Goal: Task Accomplishment & Management: Complete application form

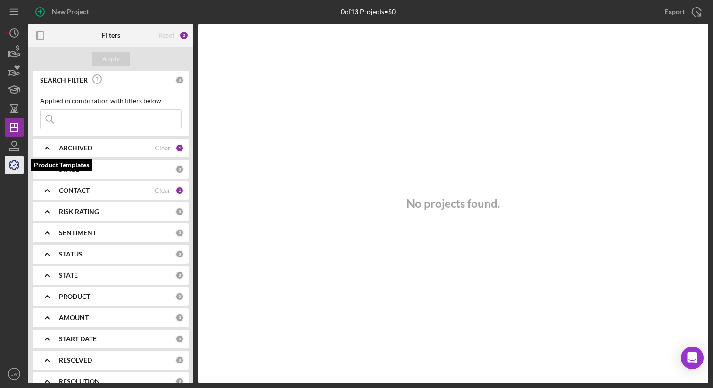
click at [16, 161] on icon "button" at bounding box center [14, 165] width 24 height 24
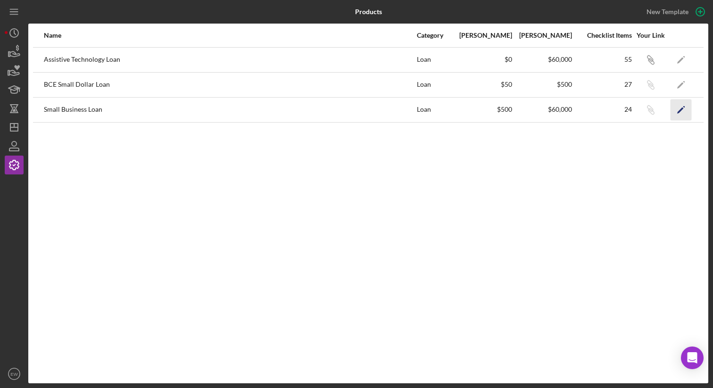
click at [680, 107] on icon "Icon/Edit" at bounding box center [680, 109] width 21 height 21
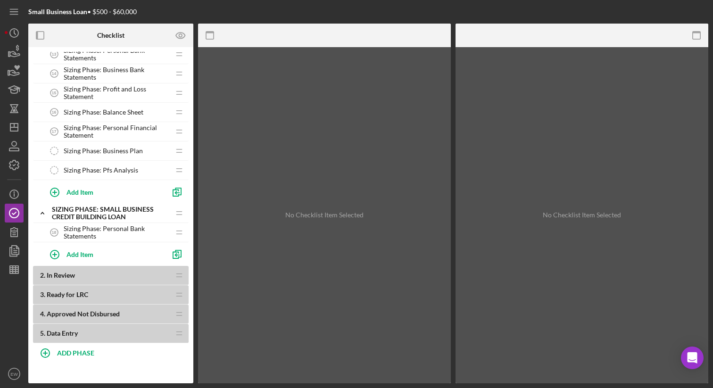
scroll to position [491, 0]
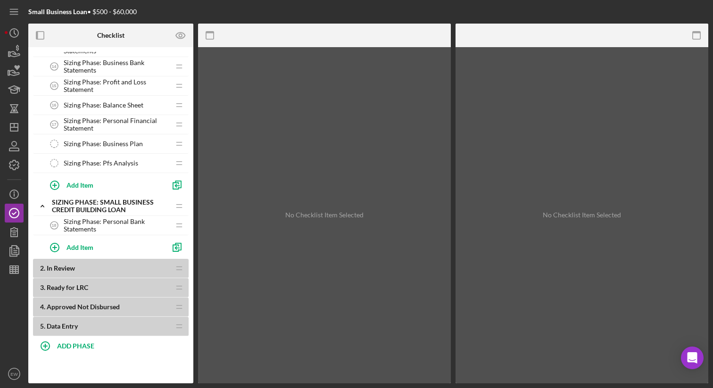
click at [150, 264] on b "2 . In Review" at bounding box center [105, 268] width 130 height 8
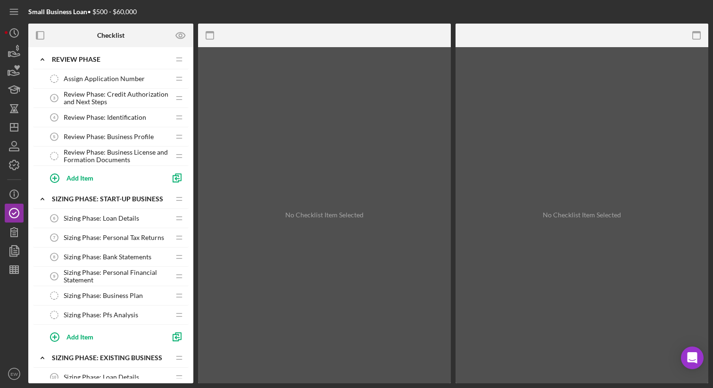
scroll to position [102, 0]
click at [17, 271] on icon "button" at bounding box center [14, 270] width 24 height 24
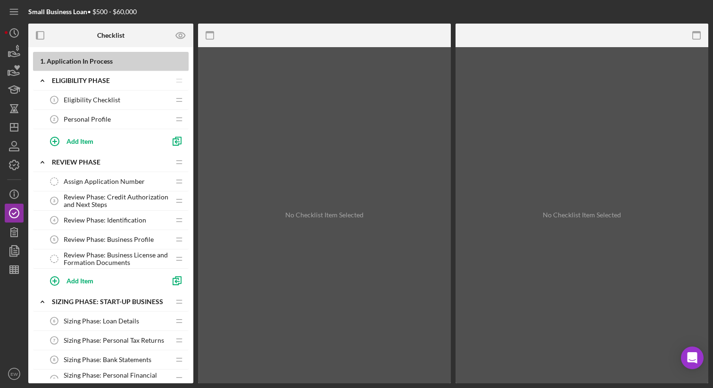
click at [126, 103] on div "Eligibility Checklist 1 Eligibility Checklist" at bounding box center [107, 99] width 125 height 19
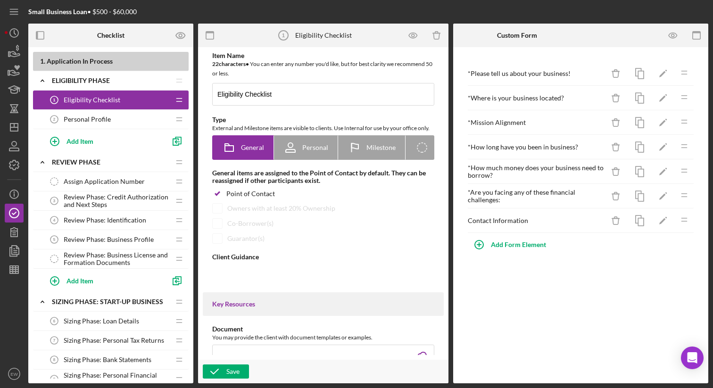
type textarea "<div><strong>Welcome! We are excited to work with you and your business.&nbsp;<…"
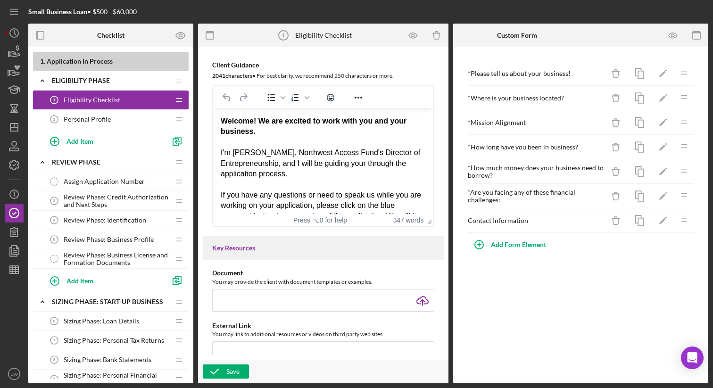
click at [107, 118] on span "Personal Profile" at bounding box center [87, 119] width 47 height 8
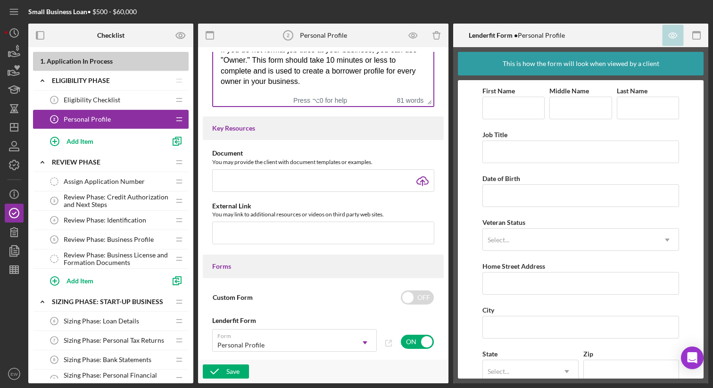
scroll to position [313, 0]
click at [128, 197] on span "Review Phase: Credit Authorization and Next Steps" at bounding box center [117, 200] width 106 height 15
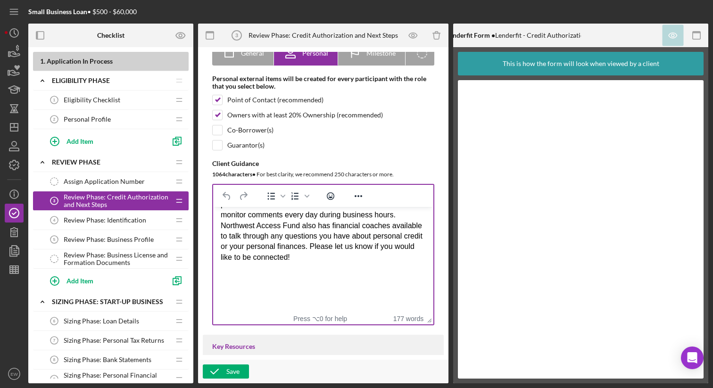
scroll to position [247, 0]
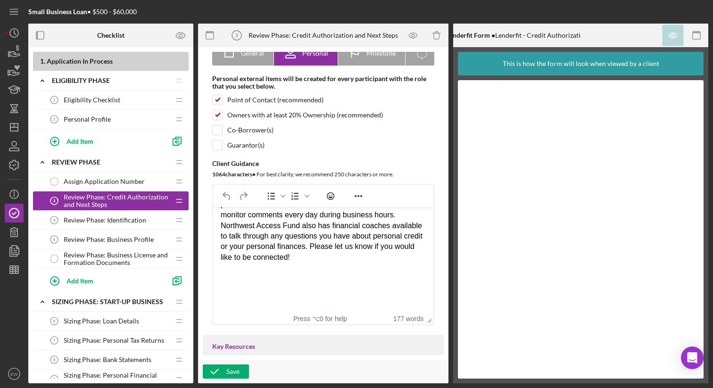
click at [117, 221] on span "Review Phase: Identification" at bounding box center [105, 220] width 82 height 8
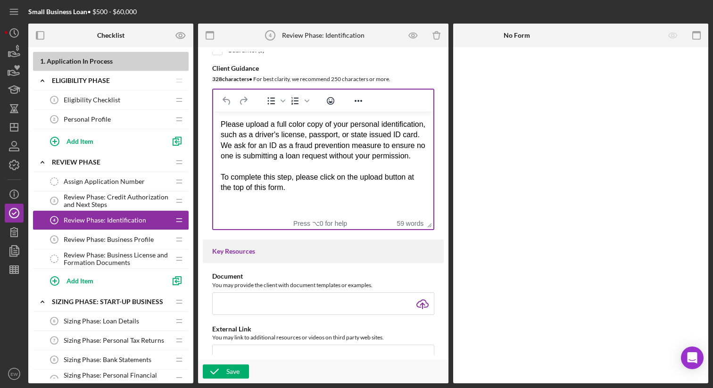
scroll to position [191, 0]
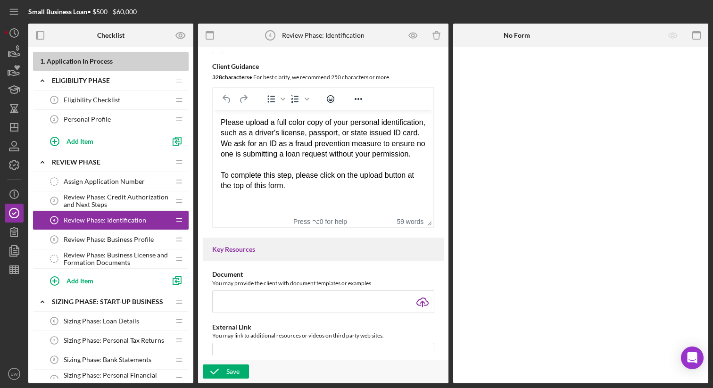
click at [137, 238] on span "Review Phase: Business Profile" at bounding box center [109, 240] width 90 height 8
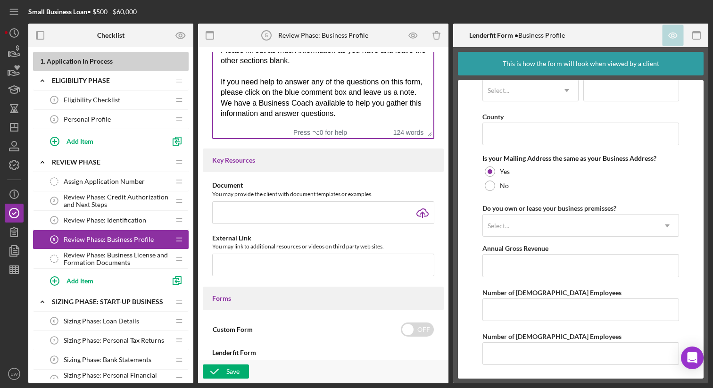
scroll to position [280, 0]
click at [115, 263] on span "Review Phase: Business License and Formation Documents" at bounding box center [117, 258] width 106 height 15
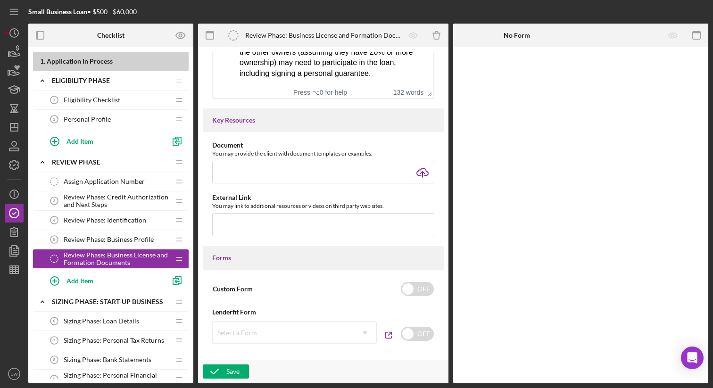
scroll to position [269, 0]
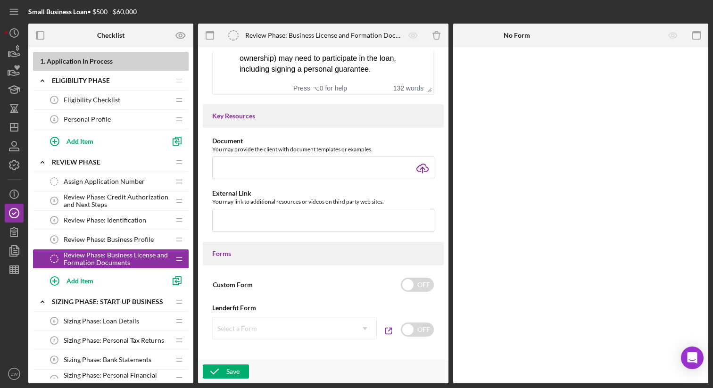
click at [116, 316] on div "Sizing Phase: Loan Details 6 Sizing Phase: Loan Details" at bounding box center [107, 321] width 125 height 19
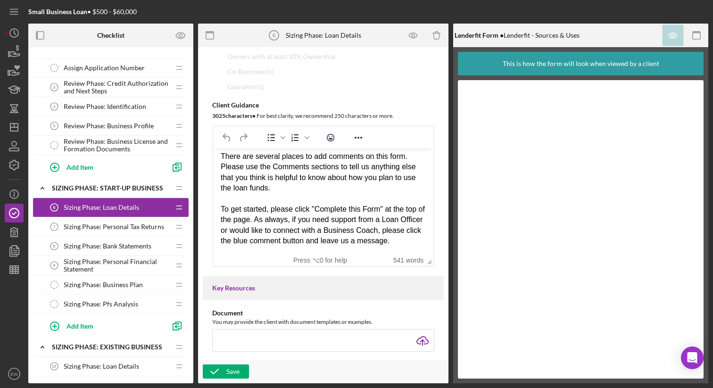
scroll to position [120, 0]
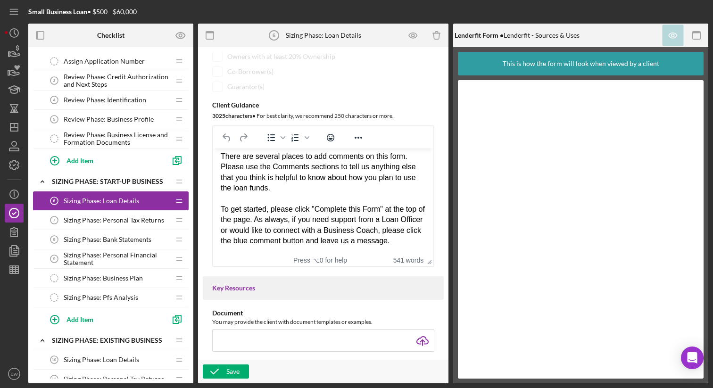
click at [132, 218] on span "Sizing Phase: Personal Tax Returns" at bounding box center [114, 220] width 100 height 8
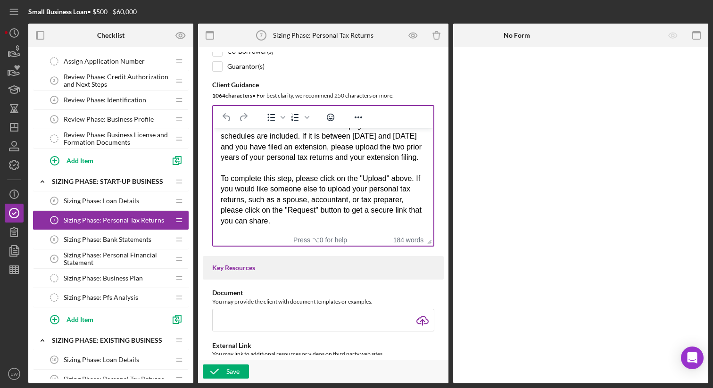
scroll to position [193, 0]
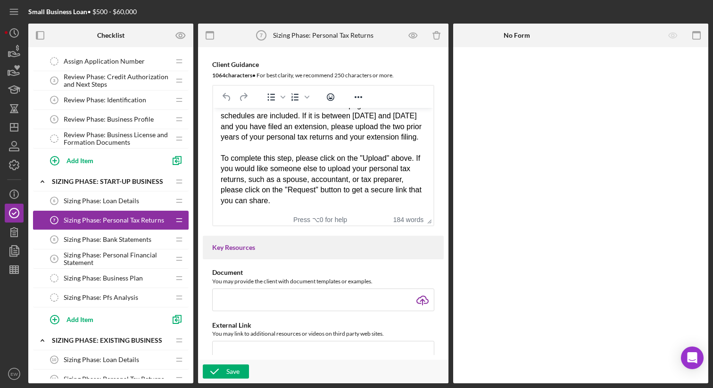
click at [141, 241] on span "Sizing Phase: Bank Statements" at bounding box center [108, 240] width 88 height 8
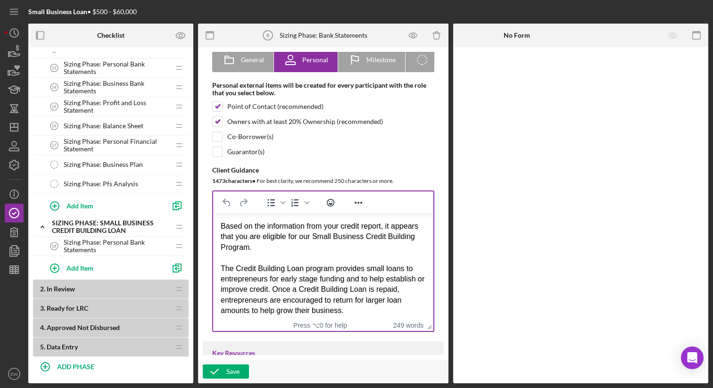
scroll to position [90, 0]
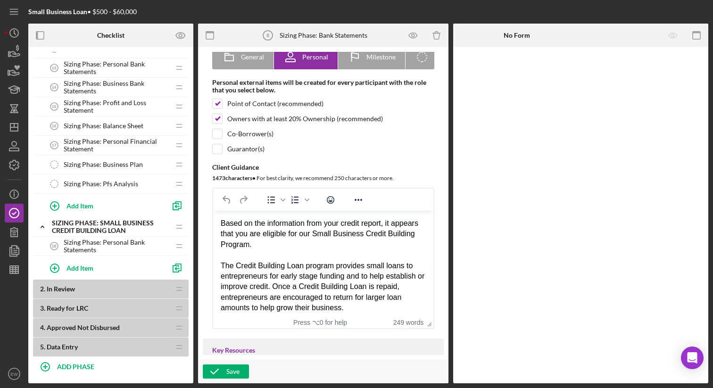
click at [122, 244] on span "Sizing Phase: Personal Bank Statements" at bounding box center [117, 245] width 106 height 15
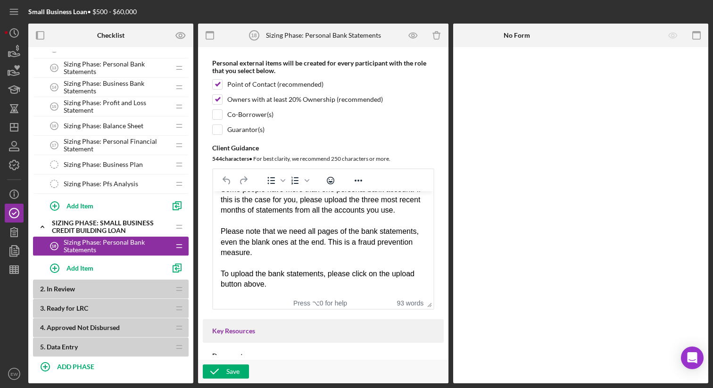
scroll to position [115, 0]
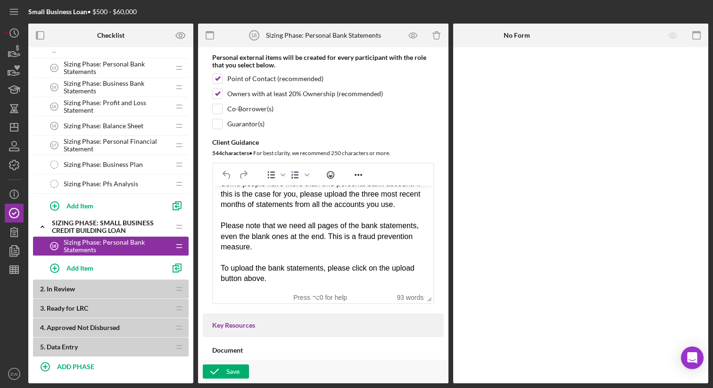
drag, startPoint x: 273, startPoint y: 280, endPoint x: 216, endPoint y: 193, distance: 104.4
click at [216, 193] on html "Please upload the three most recent months of your personal bank statements. We…" at bounding box center [323, 210] width 220 height 163
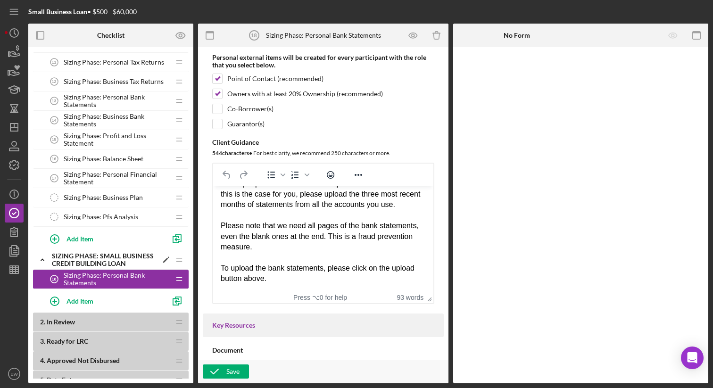
scroll to position [436, 0]
click at [138, 97] on span "Sizing Phase: Personal Bank Statements" at bounding box center [117, 101] width 106 height 15
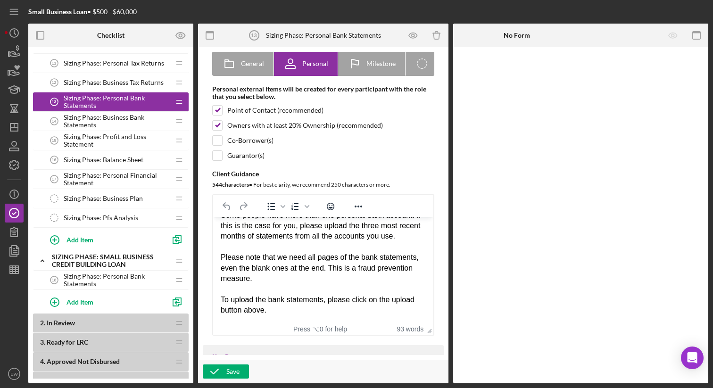
scroll to position [78, 0]
click at [128, 121] on span "Sizing Phase: Business Bank Statements" at bounding box center [117, 121] width 106 height 15
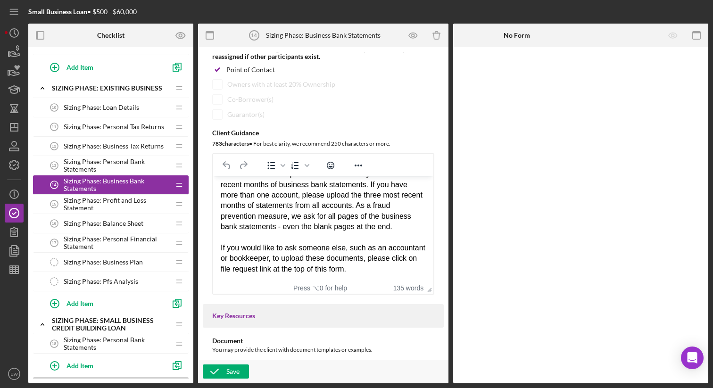
scroll to position [366, 0]
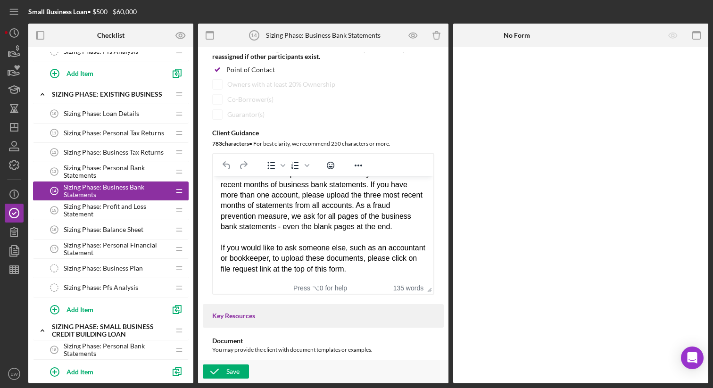
click at [112, 152] on span "Sizing Phase: Business Tax Returns" at bounding box center [114, 152] width 100 height 8
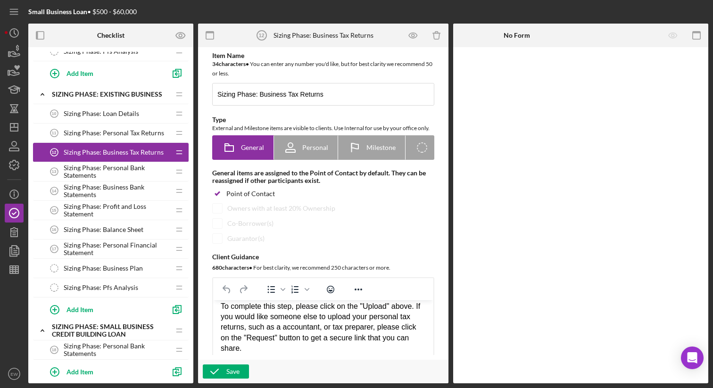
scroll to position [110, 0]
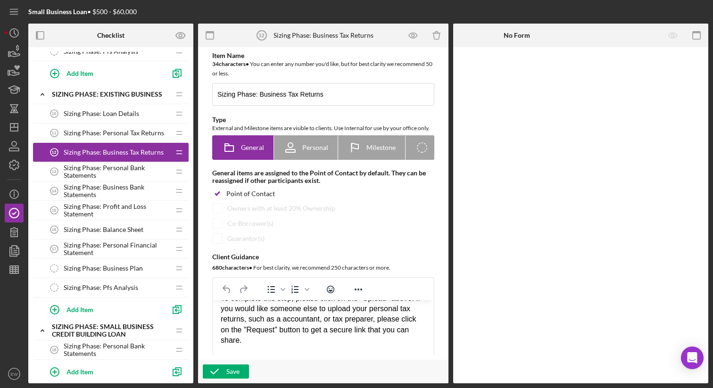
click at [134, 136] on span "Sizing Phase: Personal Tax Returns" at bounding box center [114, 133] width 100 height 8
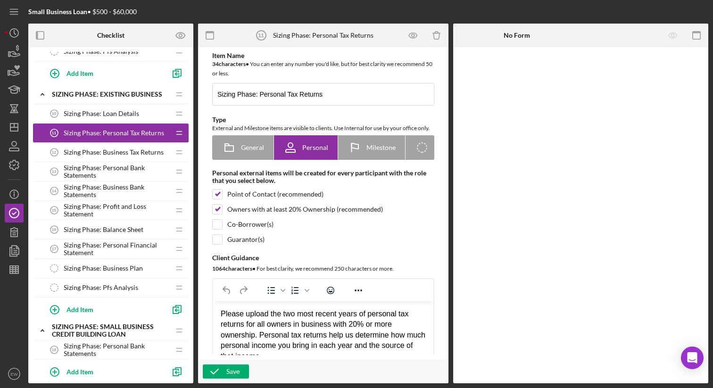
click at [122, 154] on span "Sizing Phase: Business Tax Returns" at bounding box center [114, 152] width 100 height 8
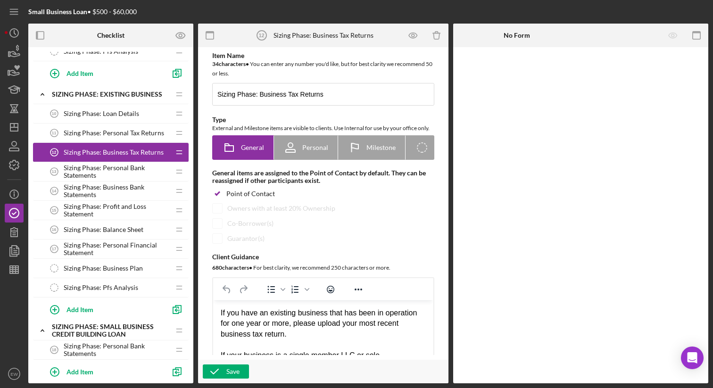
click at [125, 169] on span "Sizing Phase: Personal Bank Statements" at bounding box center [117, 171] width 106 height 15
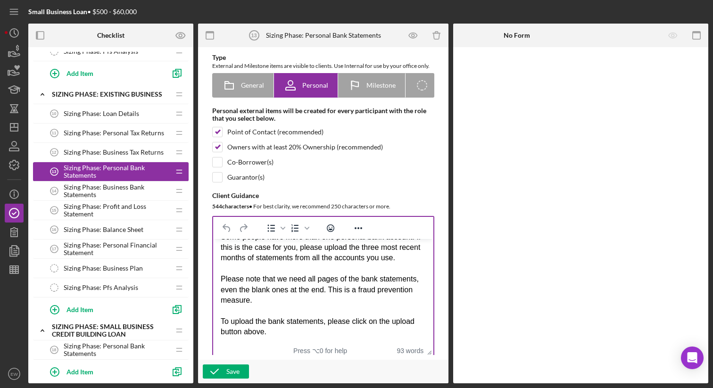
scroll to position [78, 0]
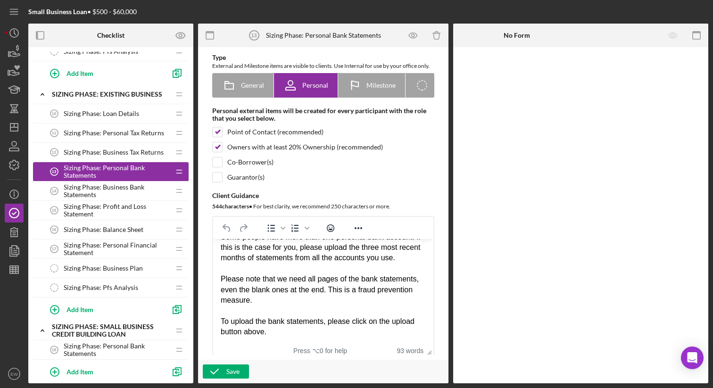
click at [138, 186] on span "Sizing Phase: Business Bank Statements" at bounding box center [117, 190] width 106 height 15
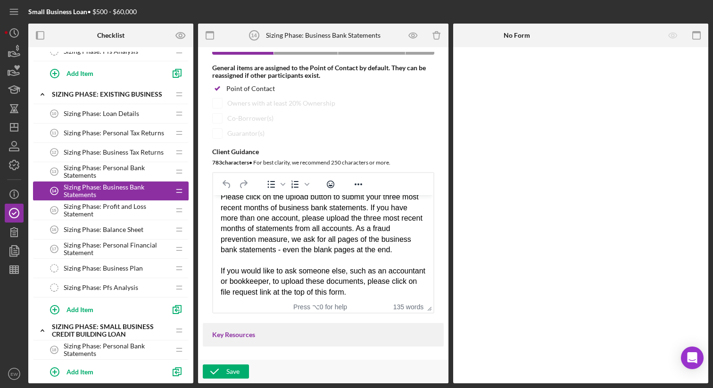
scroll to position [99, 0]
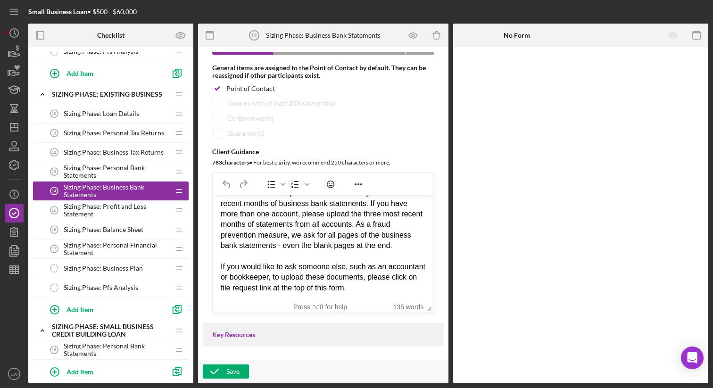
click at [138, 213] on span "Sizing Phase: Profit and Loss Statement" at bounding box center [117, 210] width 106 height 15
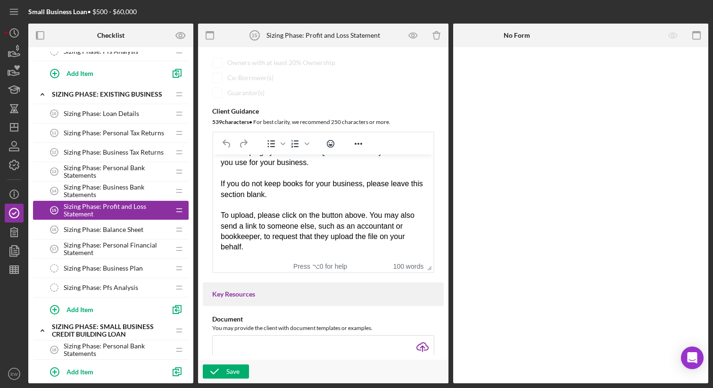
scroll to position [153, 0]
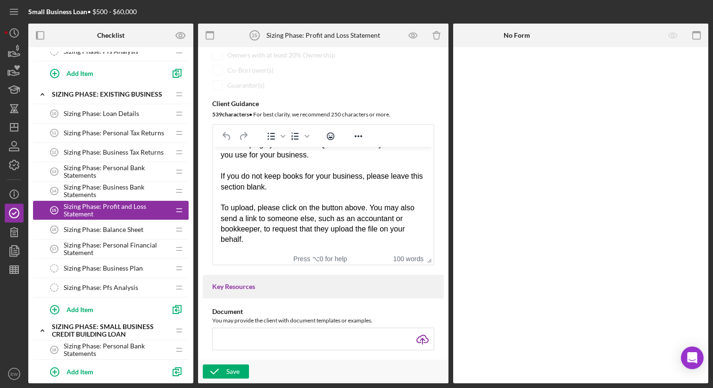
click at [135, 231] on span "Sizing Phase: Balance Sheet" at bounding box center [104, 230] width 80 height 8
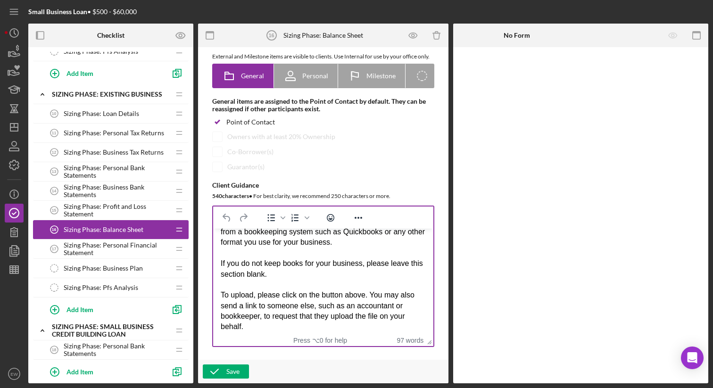
scroll to position [68, 0]
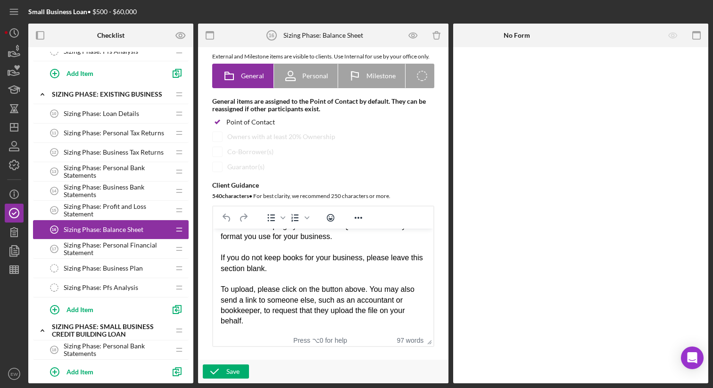
click at [129, 252] on span "Sizing Phase: Personal Financial Statement" at bounding box center [117, 248] width 106 height 15
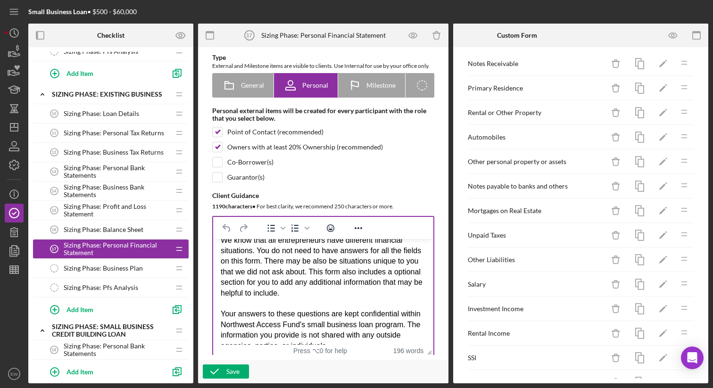
scroll to position [220, 0]
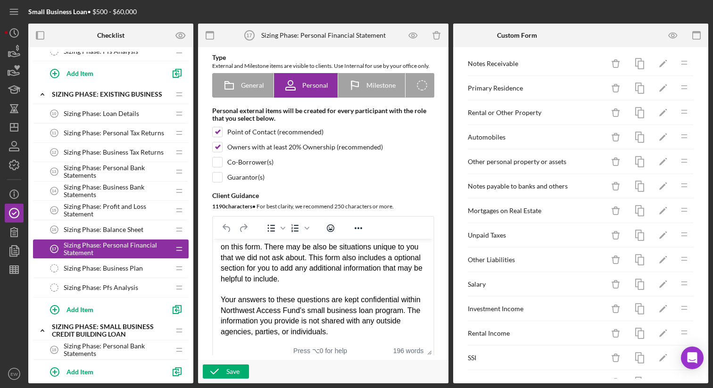
click at [109, 274] on div "Sizing Phase: Business Plan Sizing Phase: Business Plan" at bounding box center [107, 268] width 125 height 19
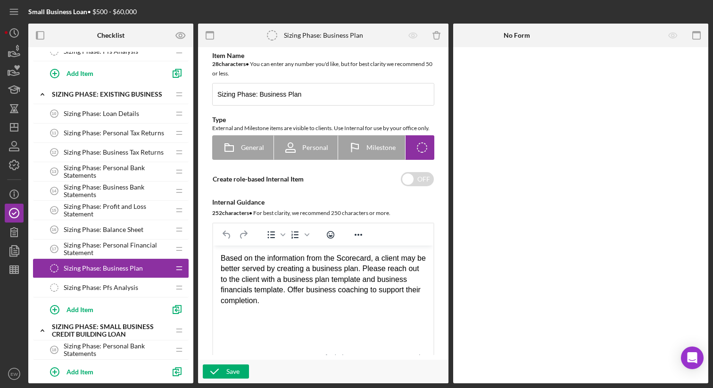
click at [126, 290] on span "Sizing Phase: Pfs Analysis" at bounding box center [101, 288] width 74 height 8
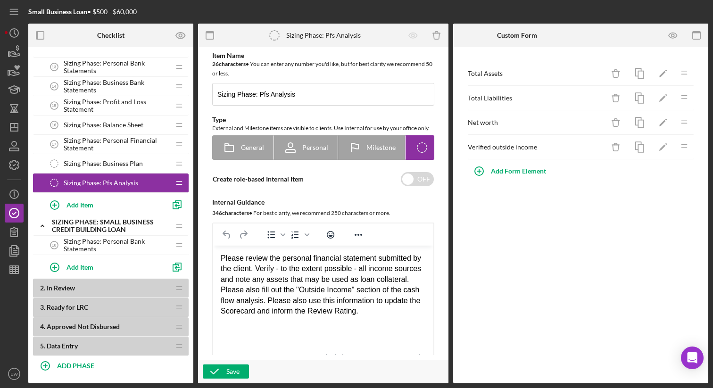
scroll to position [491, 0]
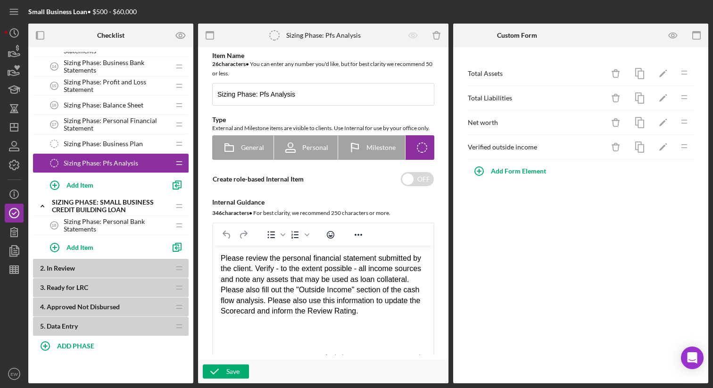
click at [125, 222] on span "Sizing Phase: Personal Bank Statements" at bounding box center [117, 225] width 106 height 15
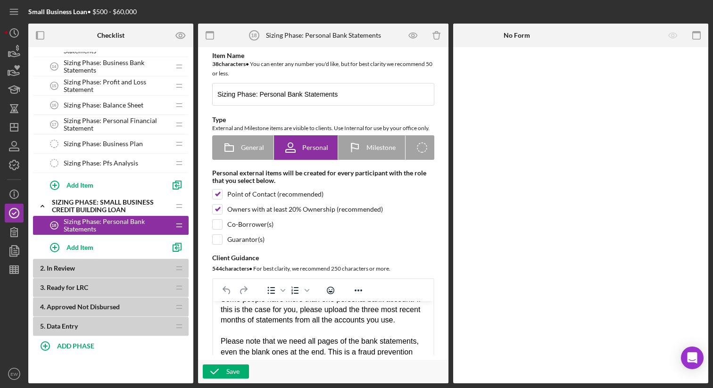
scroll to position [78, 0]
click at [132, 205] on div "Sizing Phase: Small Business Credit Building Loan" at bounding box center [105, 205] width 106 height 15
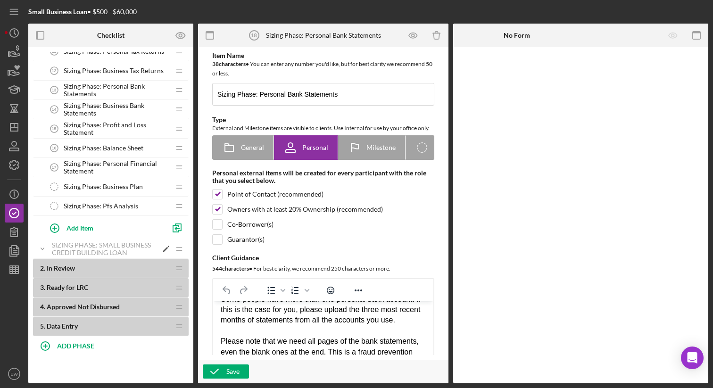
click at [120, 244] on div "Sizing Phase: Small Business Credit Building Loan" at bounding box center [105, 248] width 106 height 15
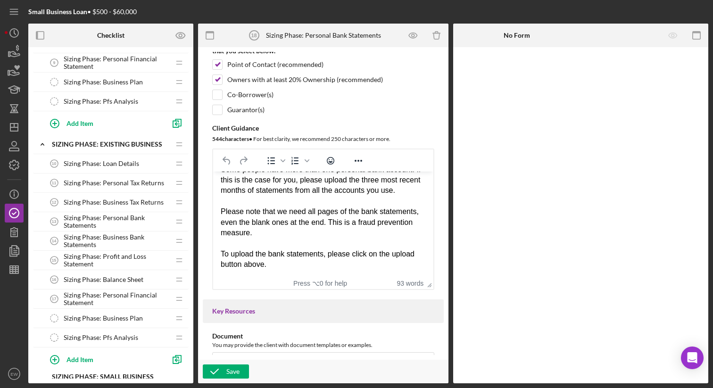
scroll to position [314, 0]
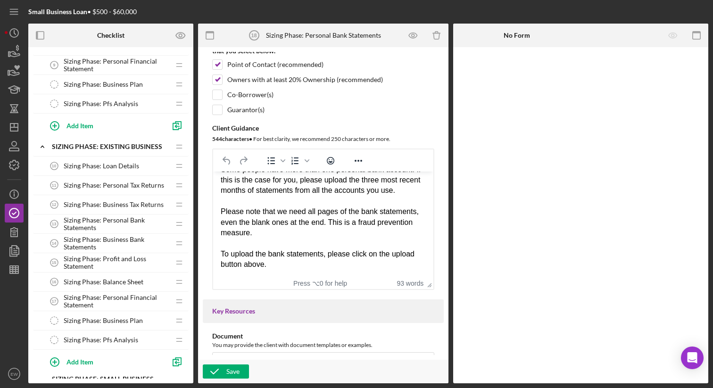
click at [89, 223] on span "Sizing Phase: Personal Bank Statements" at bounding box center [117, 223] width 106 height 15
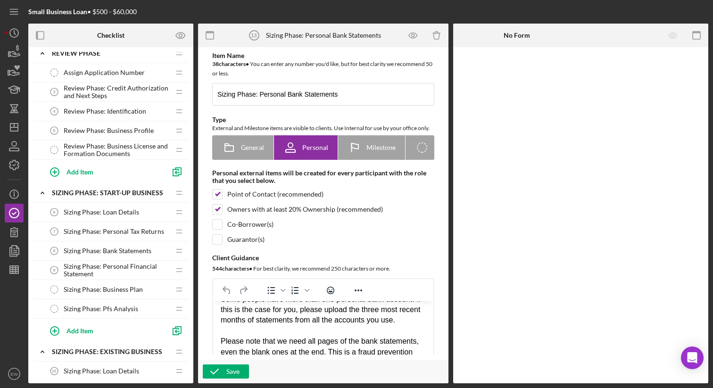
scroll to position [108, 0]
click at [131, 251] on span "Sizing Phase: Bank Statements" at bounding box center [108, 251] width 88 height 8
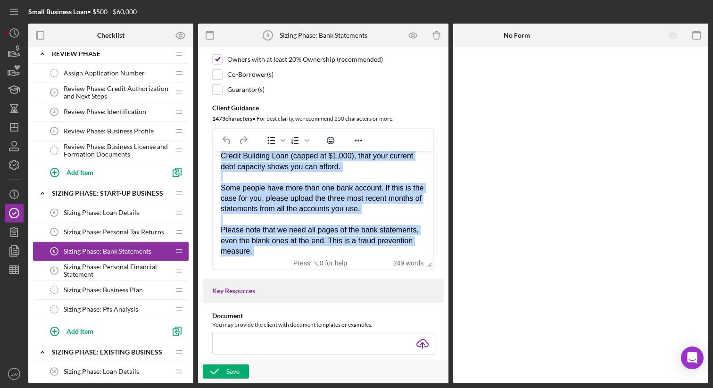
scroll to position [315, 0]
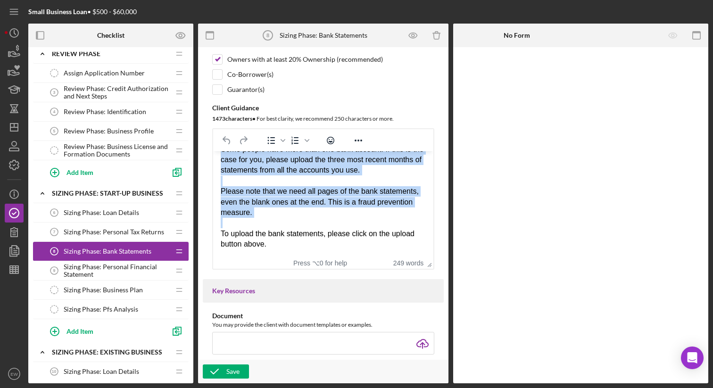
drag, startPoint x: 222, startPoint y: 164, endPoint x: 340, endPoint y: 254, distance: 147.3
click at [340, 254] on html "Based on the information from your credit report, it appears that you are eligi…" at bounding box center [323, 46] width 220 height 420
copy body "Lorem ip dol sitametcons adip elit seddoe tempor, in utlabor etdo mag ali enima…"
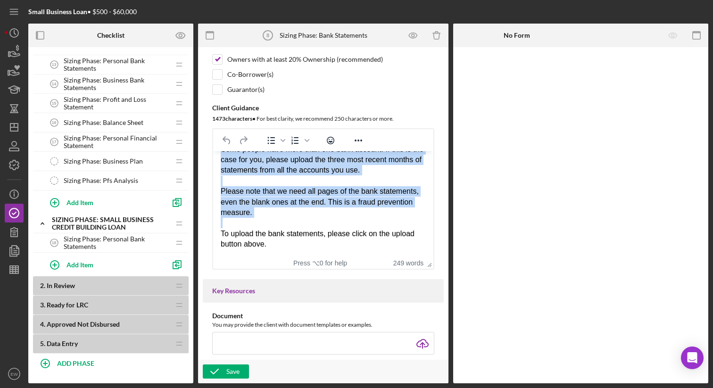
scroll to position [491, 0]
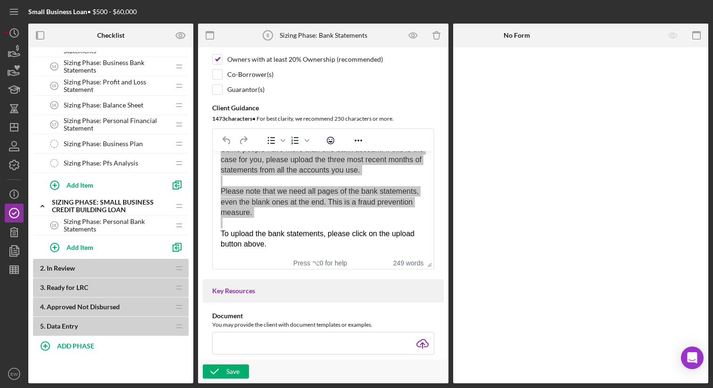
click at [123, 220] on span "Sizing Phase: Personal Bank Statements" at bounding box center [117, 225] width 106 height 15
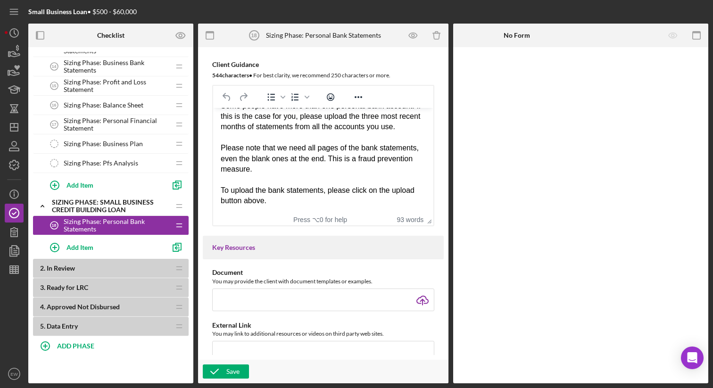
scroll to position [78, 0]
drag, startPoint x: 222, startPoint y: 123, endPoint x: 312, endPoint y: 211, distance: 126.0
click at [312, 211] on html "Please upload the three most recent months of your personal bank statements. We…" at bounding box center [323, 132] width 220 height 163
paste body "Rich Text Area. Press ALT-0 for help."
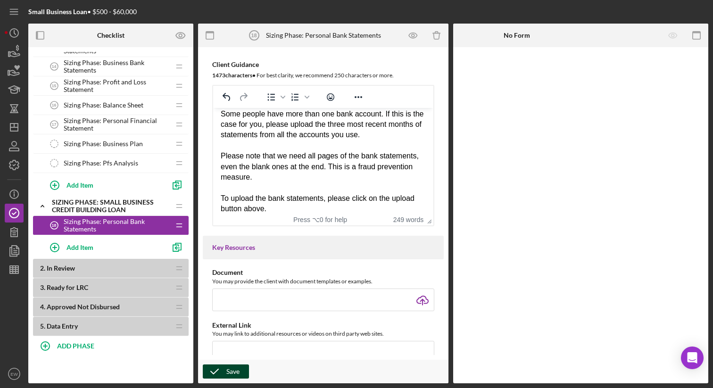
click at [222, 373] on icon "button" at bounding box center [215, 372] width 24 height 24
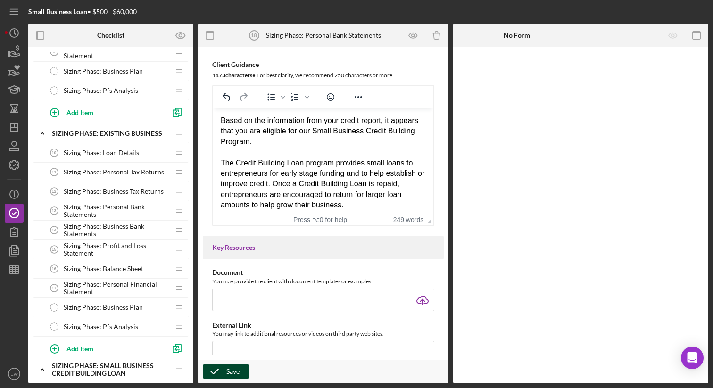
scroll to position [321, 0]
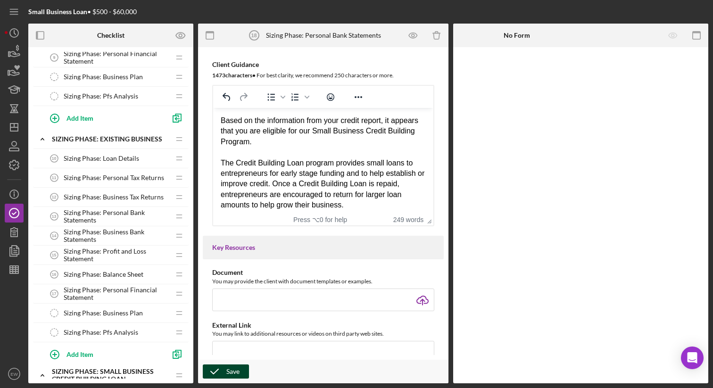
click at [124, 211] on span "Sizing Phase: Personal Bank Statements" at bounding box center [117, 216] width 106 height 15
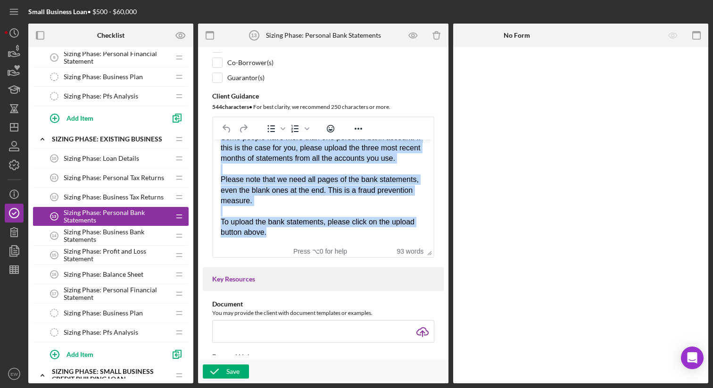
scroll to position [78, 0]
copy body "Please upload the three most recent months of your personal bank statements. We…"
drag, startPoint x: 221, startPoint y: 152, endPoint x: 267, endPoint y: 233, distance: 93.7
click at [267, 233] on body "Please upload the three most recent months of your personal bank statements. We…" at bounding box center [323, 164] width 205 height 148
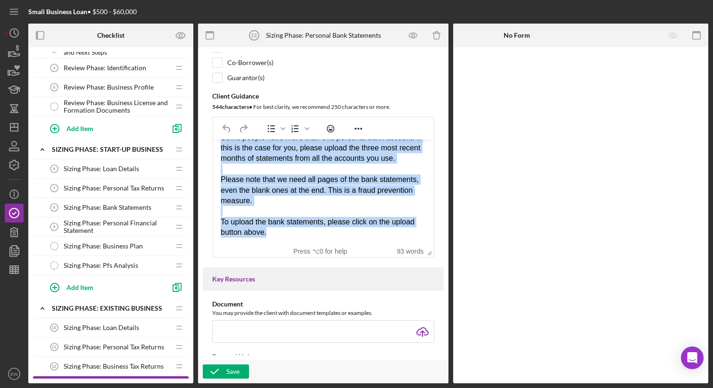
scroll to position [152, 0]
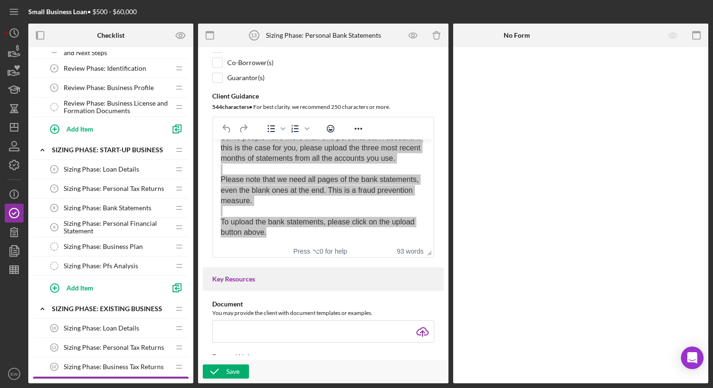
click at [121, 207] on span "Sizing Phase: Bank Statements" at bounding box center [108, 208] width 88 height 8
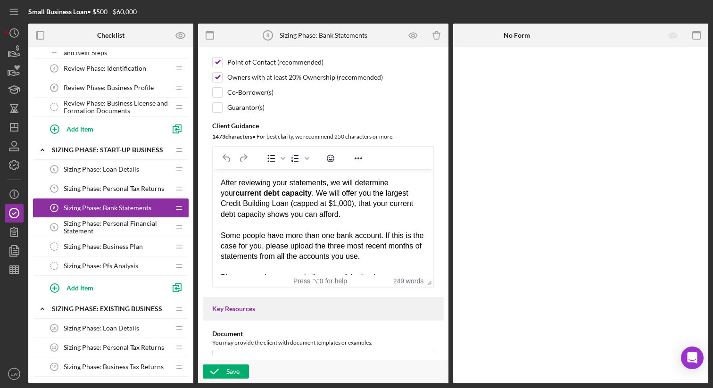
scroll to position [315, 0]
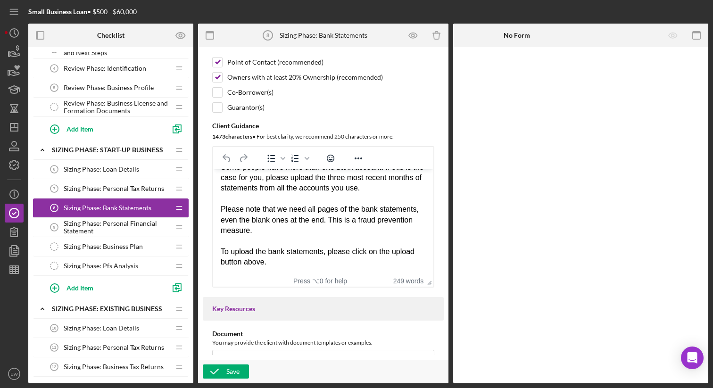
drag, startPoint x: 221, startPoint y: 183, endPoint x: 282, endPoint y: 287, distance: 120.6
click at [282, 275] on html "Based on the information from your credit report, it appears that you are eligi…" at bounding box center [323, 64] width 220 height 420
paste body "Rich Text Area. Press ALT-0 for help."
click at [217, 371] on icon "button" at bounding box center [215, 372] width 24 height 24
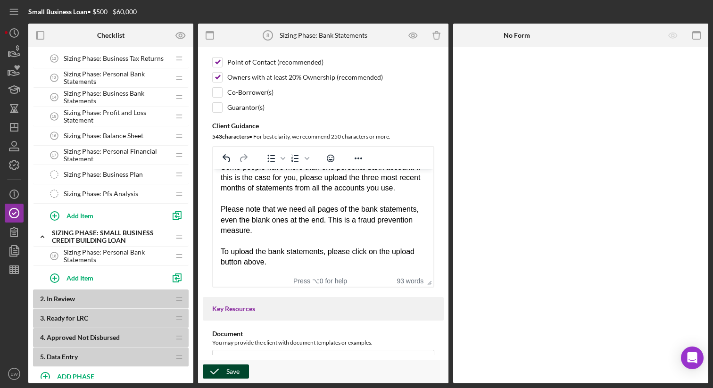
scroll to position [462, 0]
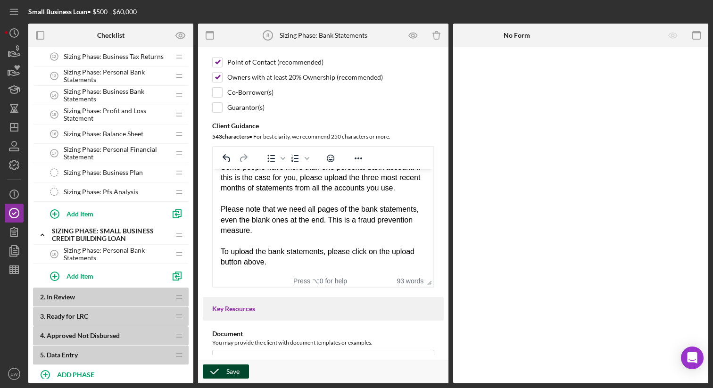
click at [77, 251] on span "Sizing Phase: Personal Bank Statements" at bounding box center [117, 254] width 106 height 15
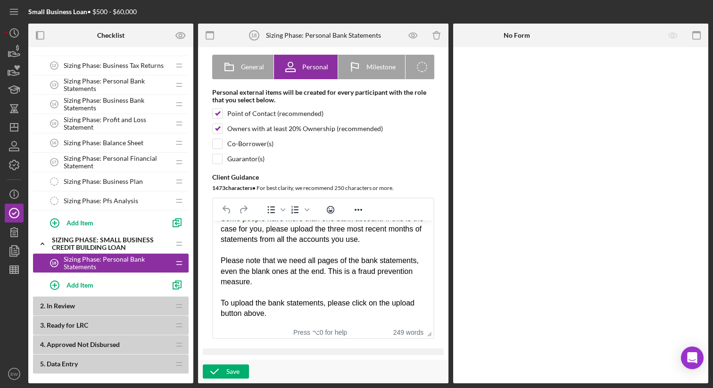
scroll to position [491, 0]
